Goal: Entertainment & Leisure: Consume media (video, audio)

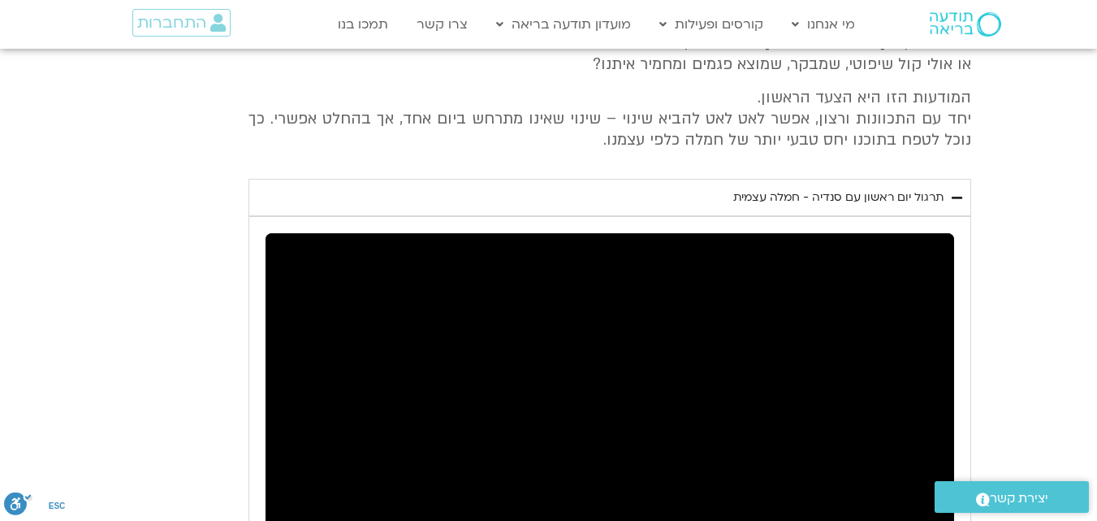
scroll to position [761, 0]
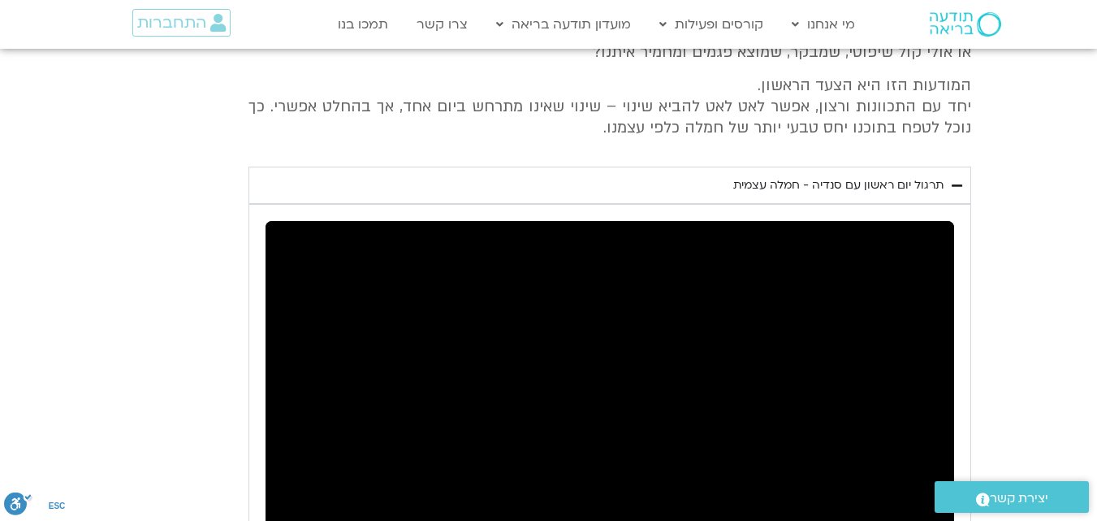
click at [1091, 249] on html "דלג לתוכן Main Menu מי אנחנו מי אנחנו שאלות נפוצות מנחים ומנחות בתודעה בריאה מה…" at bounding box center [548, 197] width 1097 height 1917
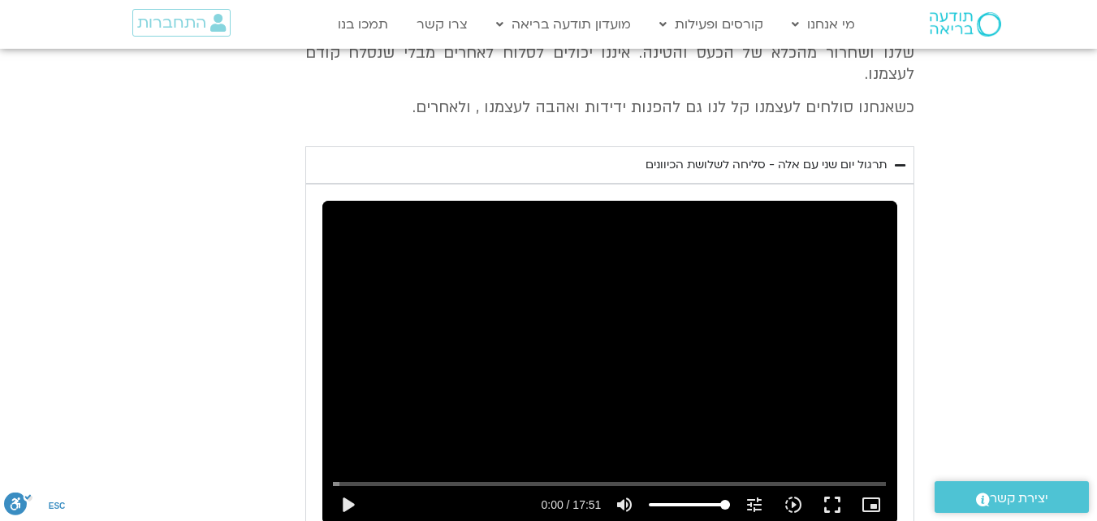
scroll to position [896, 0]
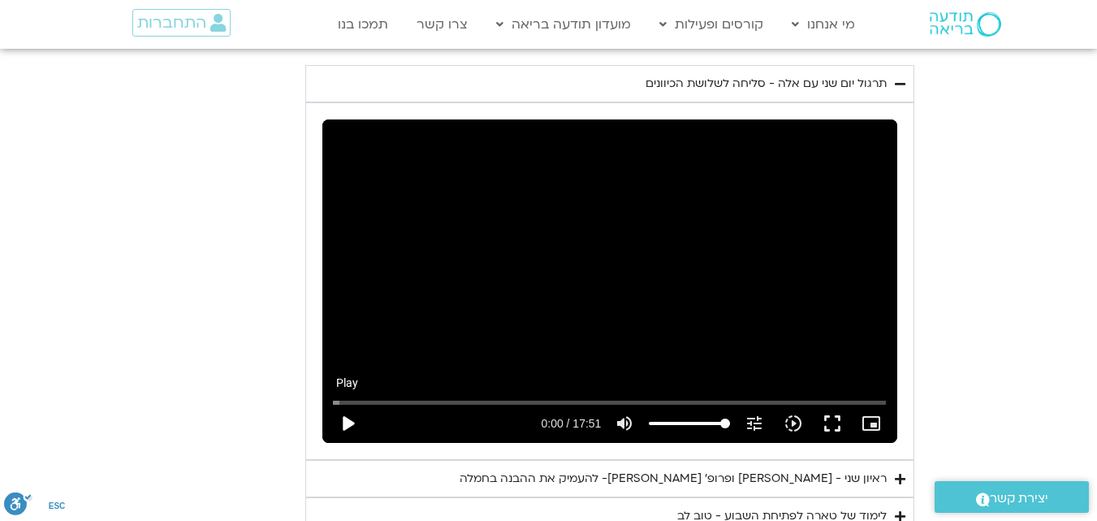
click at [345, 404] on button "play_arrow" at bounding box center [347, 423] width 39 height 39
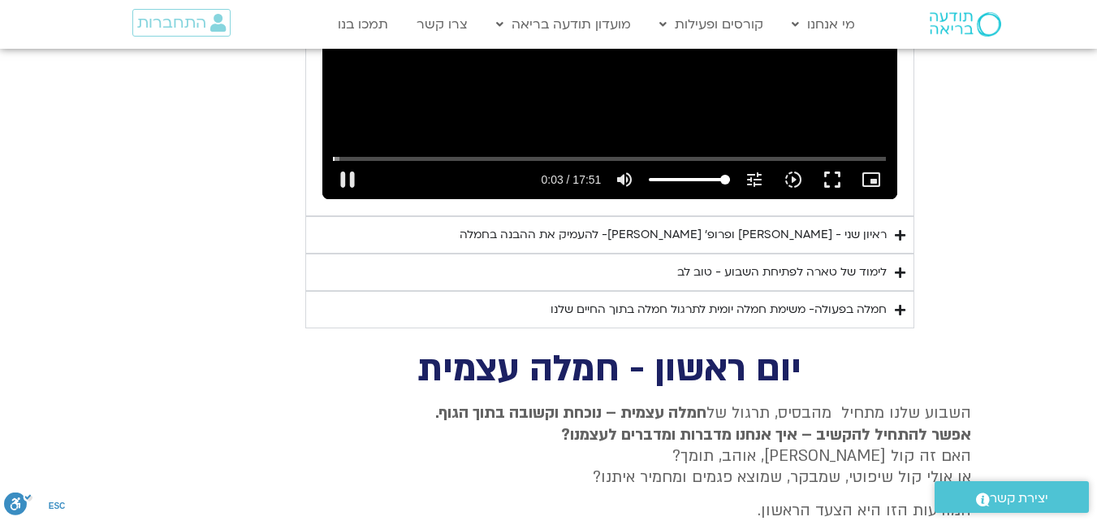
scroll to position [1221, 0]
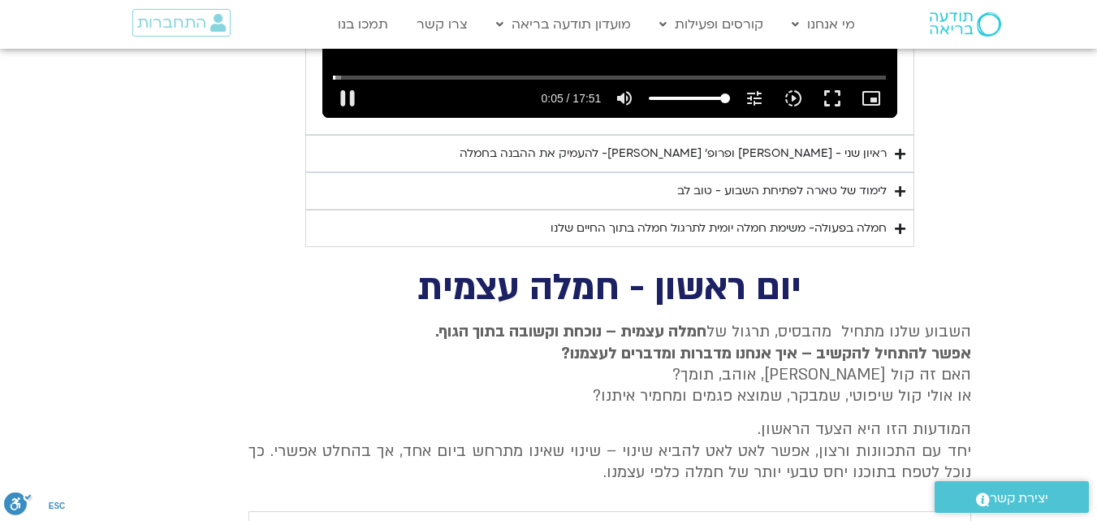
click at [801, 218] on div "חמלה בפעולה- משימת חמלה יומית לתרגול חמלה בתוך החיים שלנו" at bounding box center [719, 227] width 336 height 19
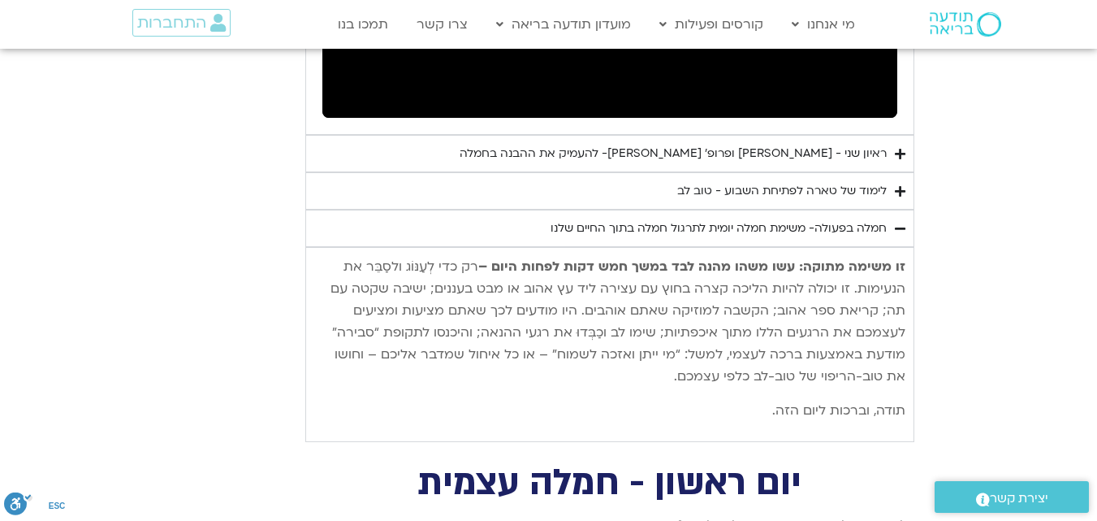
click at [805, 181] on div "לימוד של טארה לפתיחת השבוע - טוב לב" at bounding box center [782, 190] width 210 height 19
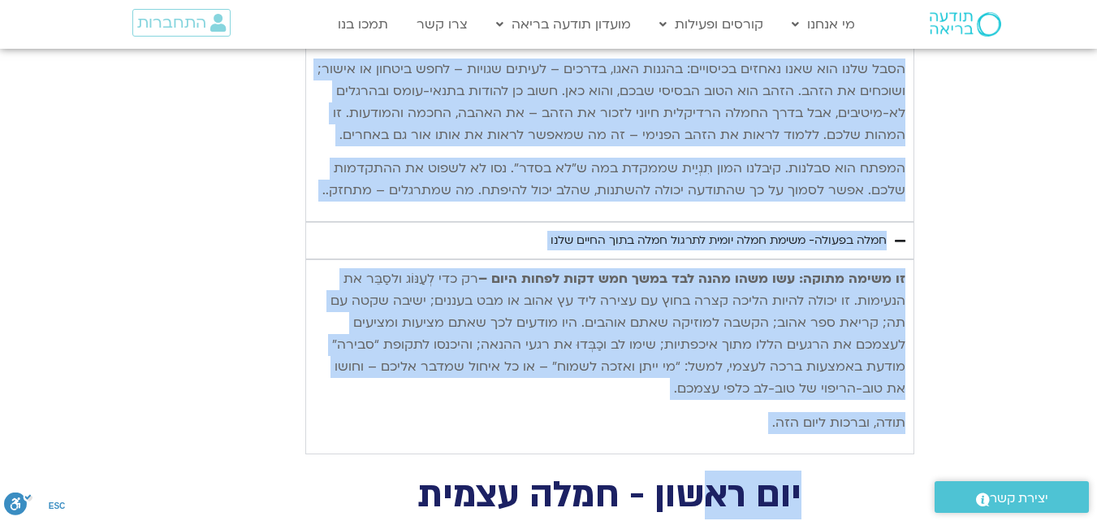
scroll to position [2004, 0]
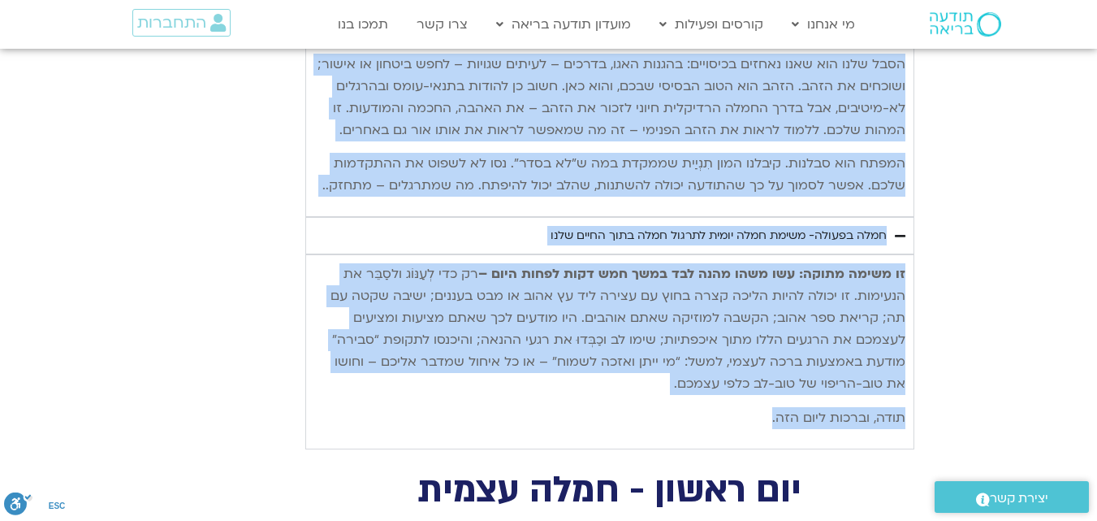
drag, startPoint x: 899, startPoint y: 205, endPoint x: 737, endPoint y: 411, distance: 262.0
copy div "lore ipsu do sita conse adipi elitse doeiu-te inci utlab – etdolorem aliqu enim…"
click at [775, 321] on p "זו משימה מתוקה: עשו משהו מהנה לבד במשך חמש דקות לפחות היום – רק כדי לְעַנּוֹג ו…" at bounding box center [609, 329] width 591 height 132
click at [436, 185] on p "המפתח הוא סבלנות. קיבלנו המון תִנְיַית שממקדת במה ש”לא בסדר”. נסו לא לשפוט את ה…" at bounding box center [609, 175] width 591 height 44
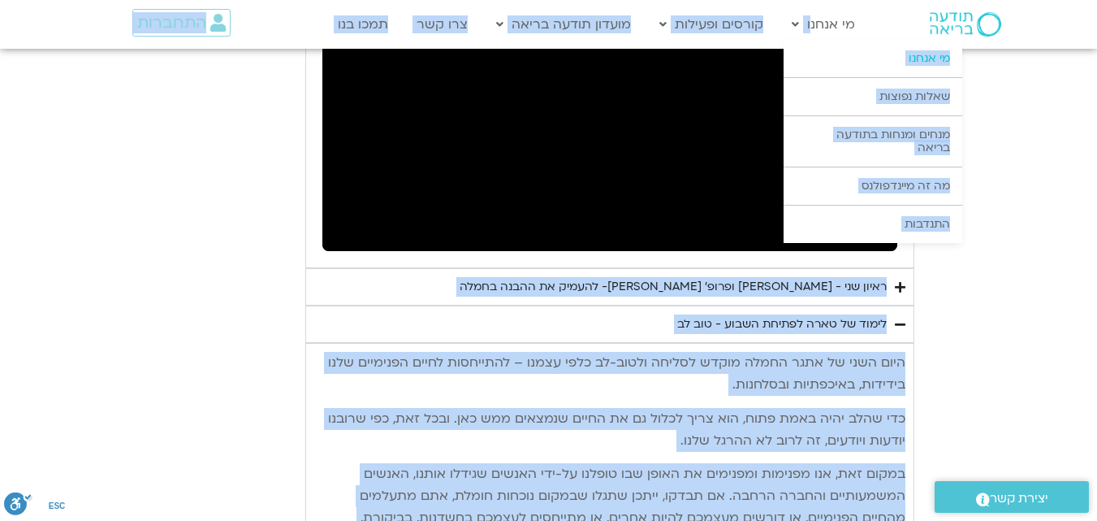
scroll to position [1072, 0]
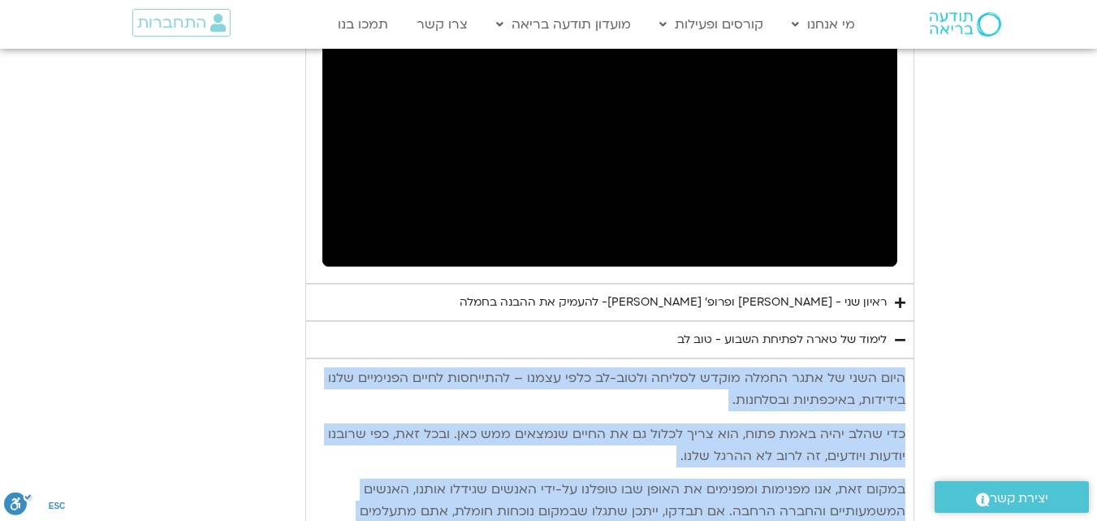
drag, startPoint x: 320, startPoint y: 185, endPoint x: 911, endPoint y: 337, distance: 610.4
copy div "lore ipsu do sita conse adipi elitse doeiu-te inci utlab – etdolorem aliqu enim…"
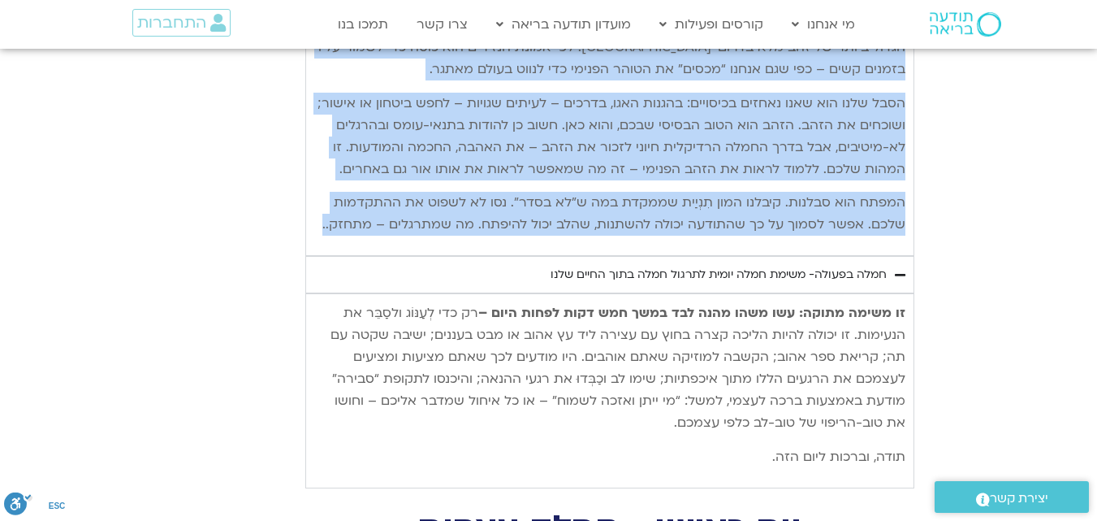
scroll to position [2128, 0]
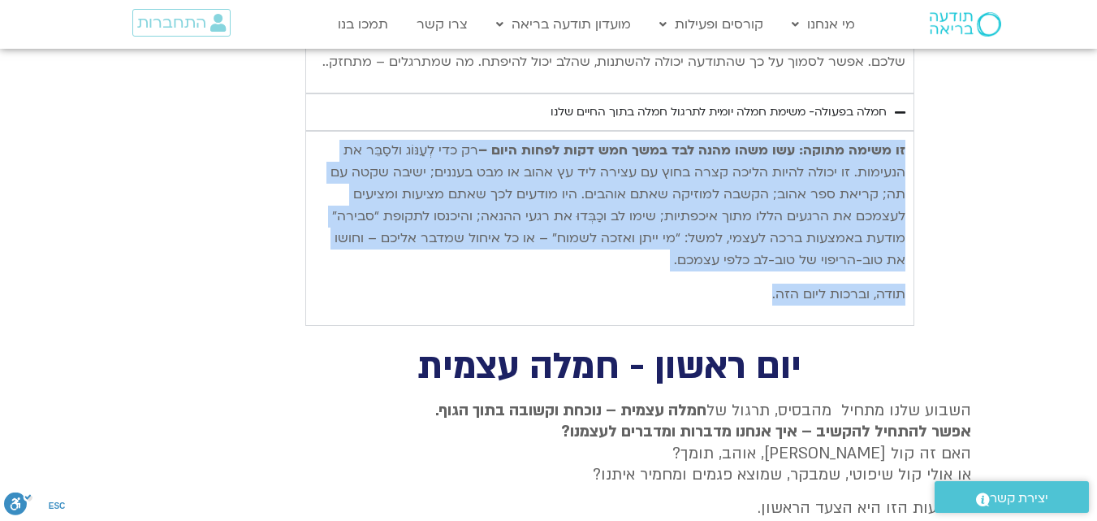
drag, startPoint x: 763, startPoint y: 288, endPoint x: 910, endPoint y: 151, distance: 201.1
click at [910, 151] on div "זו משימה מתוקה: עשו משהו מהנה לבד במשך חמש דקות לפחות היום – רק כדי לְעַנּוֹג ו…" at bounding box center [609, 228] width 609 height 195
copy div "זו משימה מתוקה: עשו משהו מהנה לבד במשך חמש דקות לפחות היום – רק כדי לְעַנּוֹג ו…"
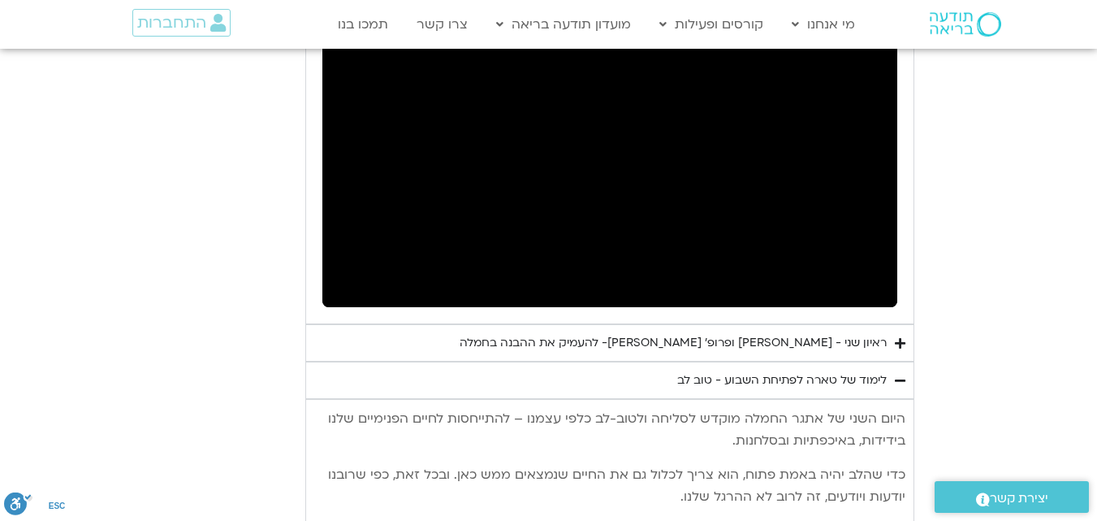
scroll to position [1044, 0]
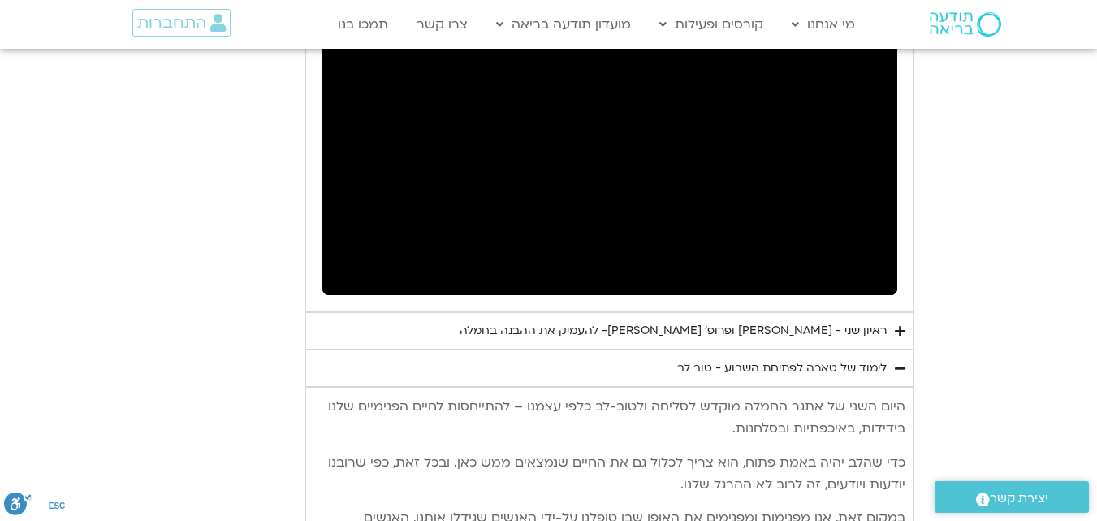
click at [790, 321] on div "ראיון שני - [PERSON_NAME] ופרופ׳ [PERSON_NAME]- להעמיק את ההבנה בחמלה" at bounding box center [673, 330] width 427 height 19
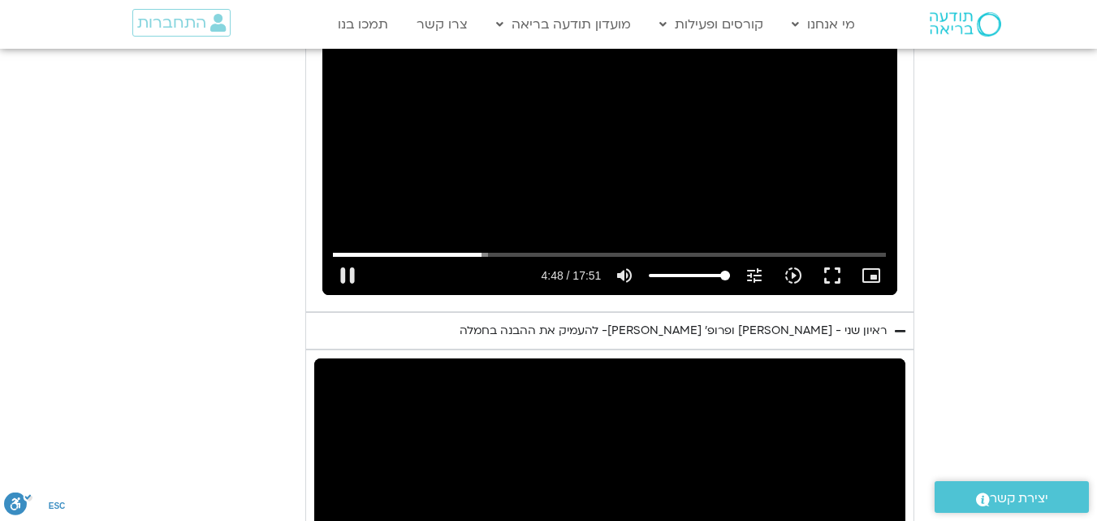
scroll to position [881, 0]
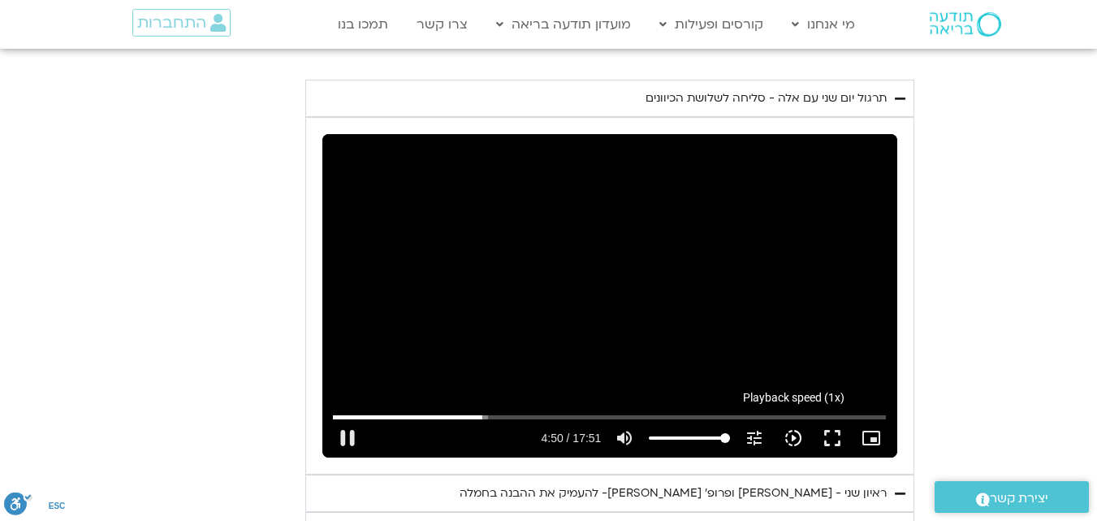
click at [790, 428] on icon "slow_motion_video" at bounding box center [793, 437] width 19 height 19
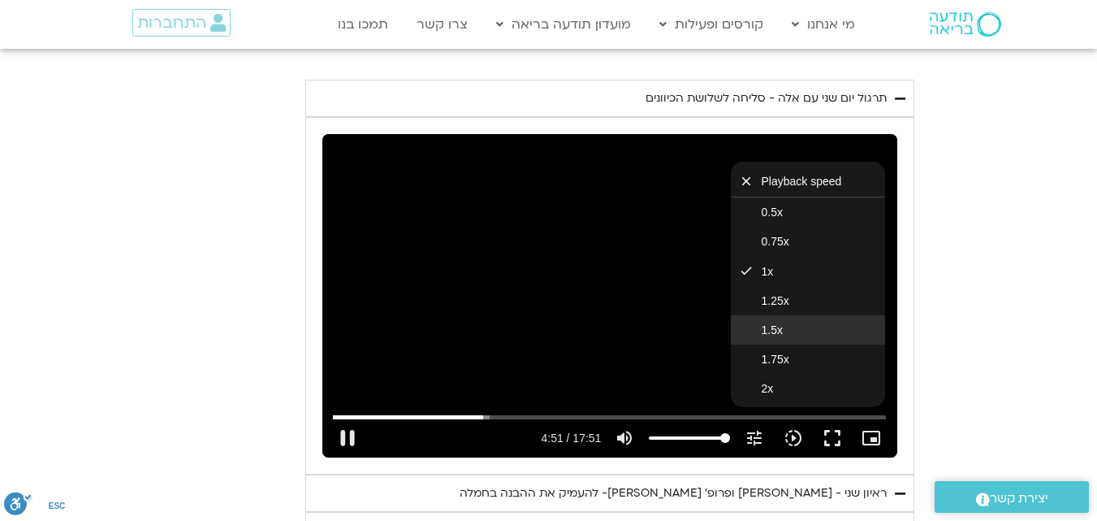
click at [810, 315] on button "1.5x" at bounding box center [808, 329] width 154 height 29
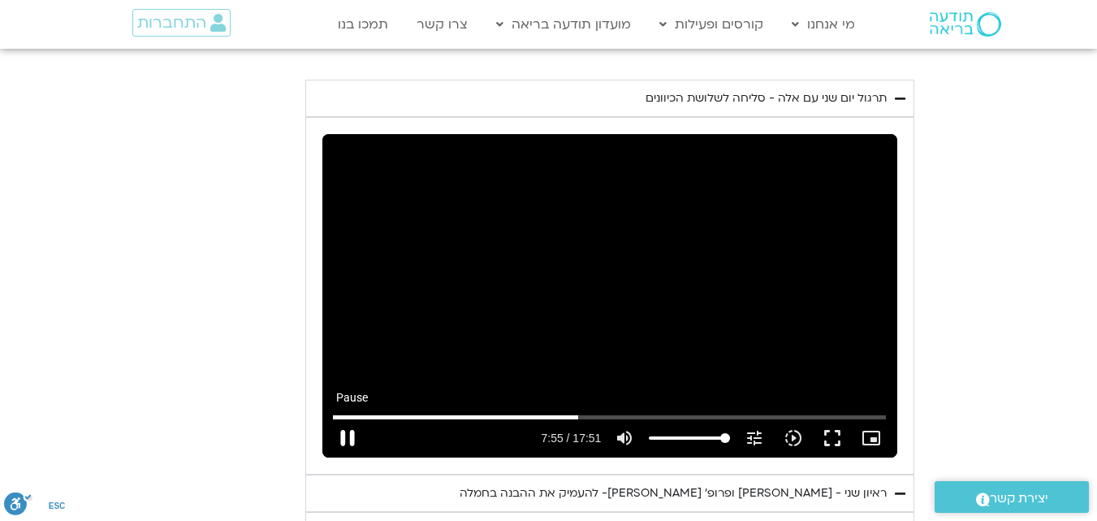
click at [335, 418] on button "pause" at bounding box center [347, 437] width 39 height 39
type input "475.933152"
click at [344, 418] on button "play_arrow" at bounding box center [347, 437] width 39 height 39
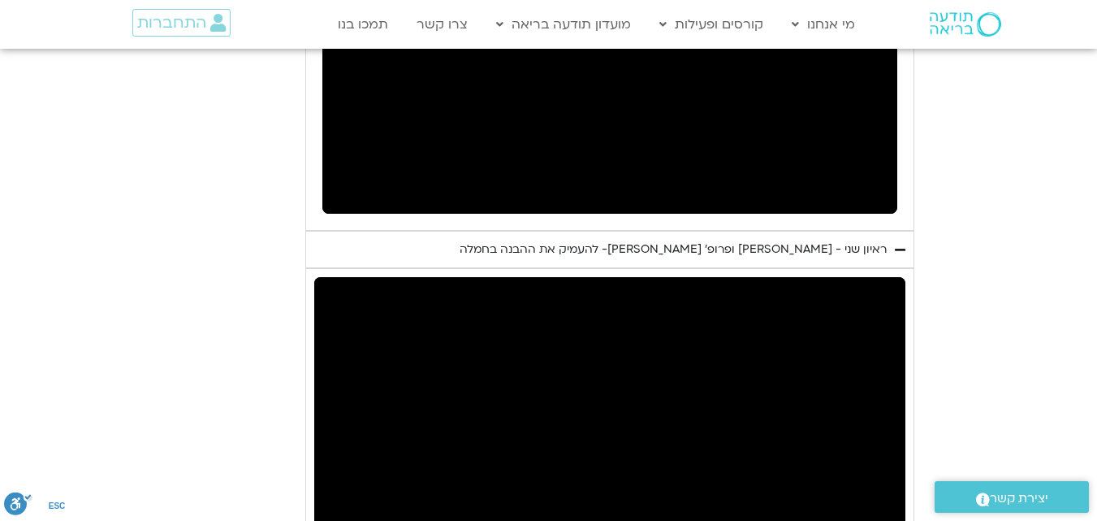
scroll to position [1287, 0]
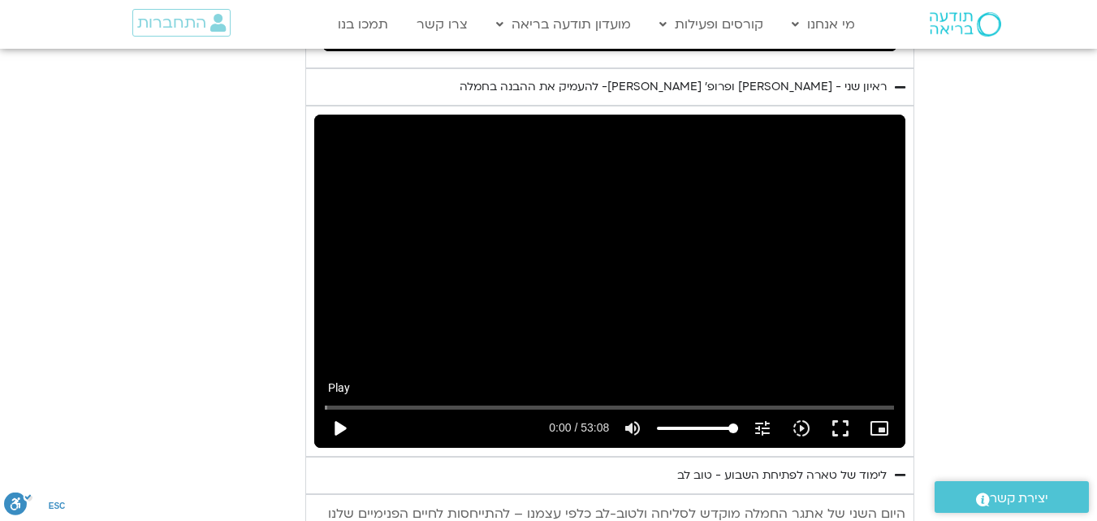
click at [335, 408] on button "play_arrow" at bounding box center [339, 427] width 39 height 39
type input "391.326576"
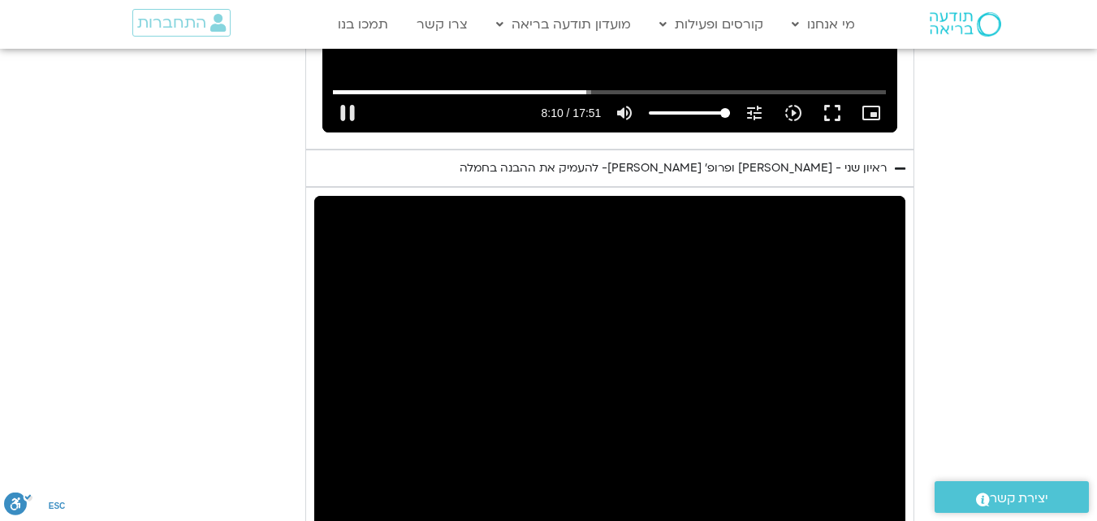
scroll to position [1125, 0]
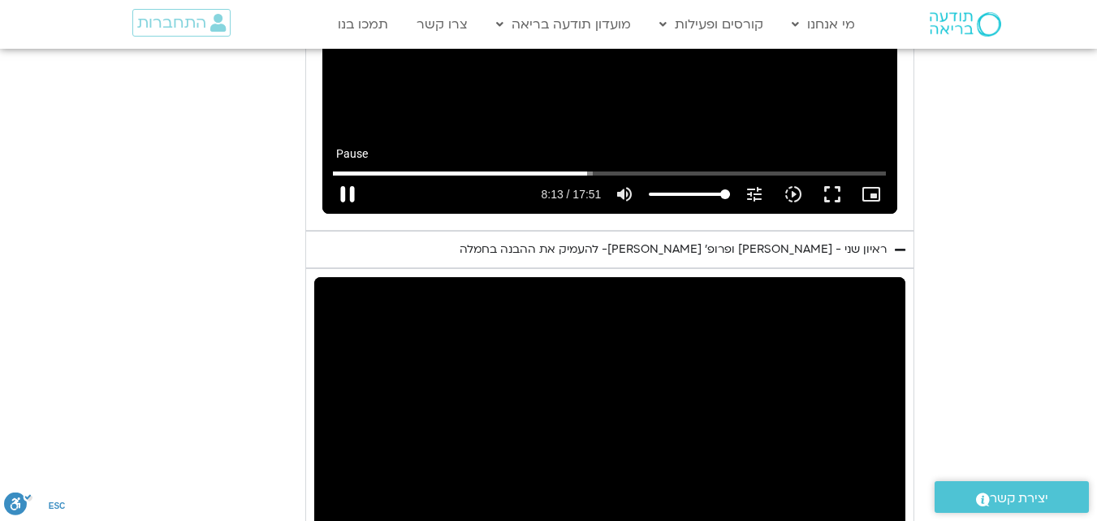
click at [353, 175] on button "pause" at bounding box center [347, 194] width 39 height 39
type input "493.422036"
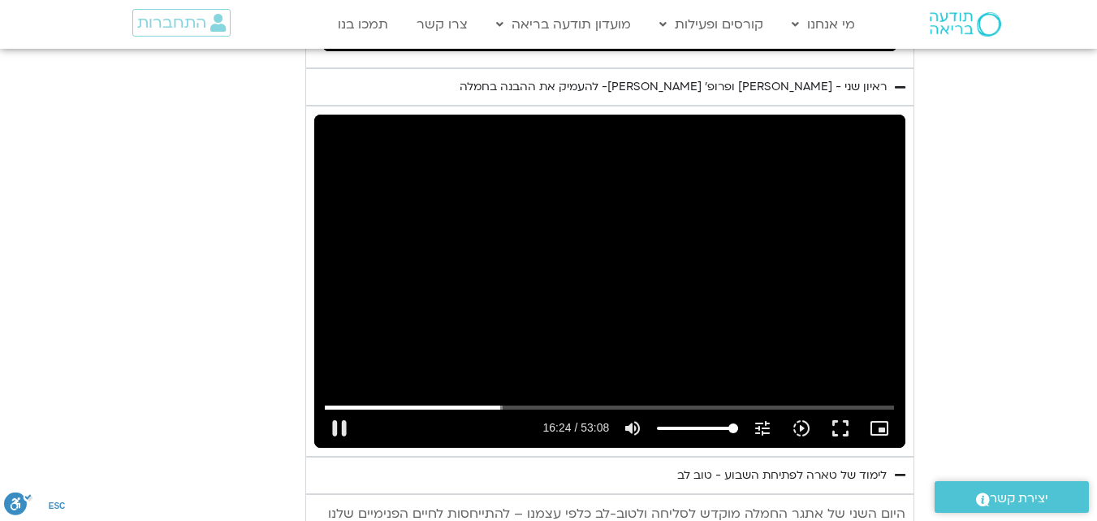
click at [754, 170] on div "Skip ad 34:42 pause 16:24 / 53:08 volume_up Mute tune Resolution Auto 720p slow…" at bounding box center [609, 281] width 591 height 333
click at [340, 408] on button "play_arrow" at bounding box center [339, 427] width 39 height 39
click at [529, 402] on input "Seek" at bounding box center [609, 407] width 569 height 10
click at [828, 249] on div "Skip ad 18:54 pause 23:25 / 53:08 volume_up Mute tune Resolution Auto 720p slow…" at bounding box center [609, 281] width 591 height 333
drag, startPoint x: 451, startPoint y: 237, endPoint x: 451, endPoint y: 219, distance: 17.9
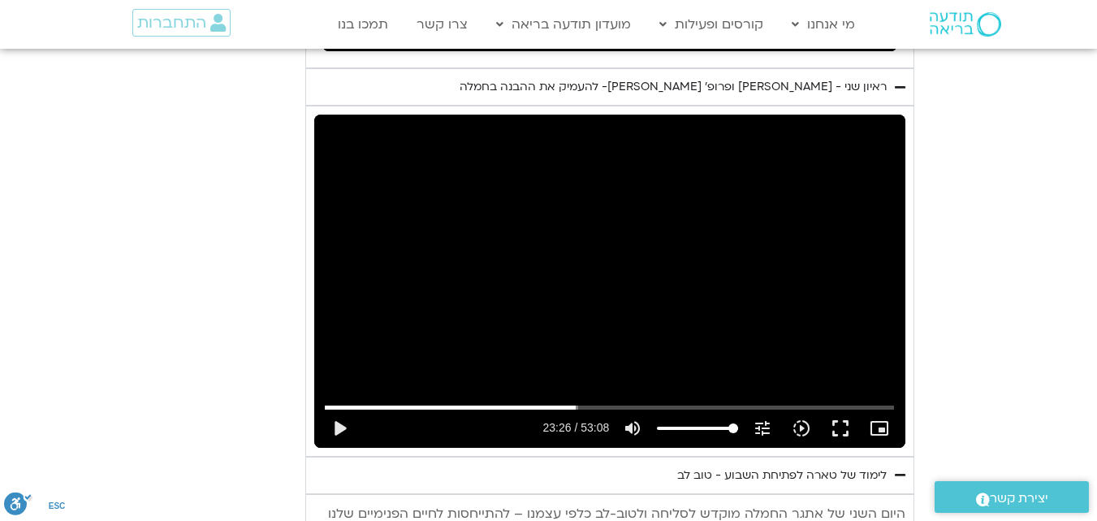
click at [451, 223] on div "Skip ad 18:54 play_arrow 23:26 / 53:08 volume_up Mute tune Resolution Auto 720p…" at bounding box center [609, 281] width 591 height 333
click at [570, 267] on div "Skip ad 19:40 pause 24:59 / 53:08 volume_up Mute tune Resolution Auto 720p slow…" at bounding box center [609, 281] width 591 height 333
type input "1500.241001"
